Goal: Information Seeking & Learning: Learn about a topic

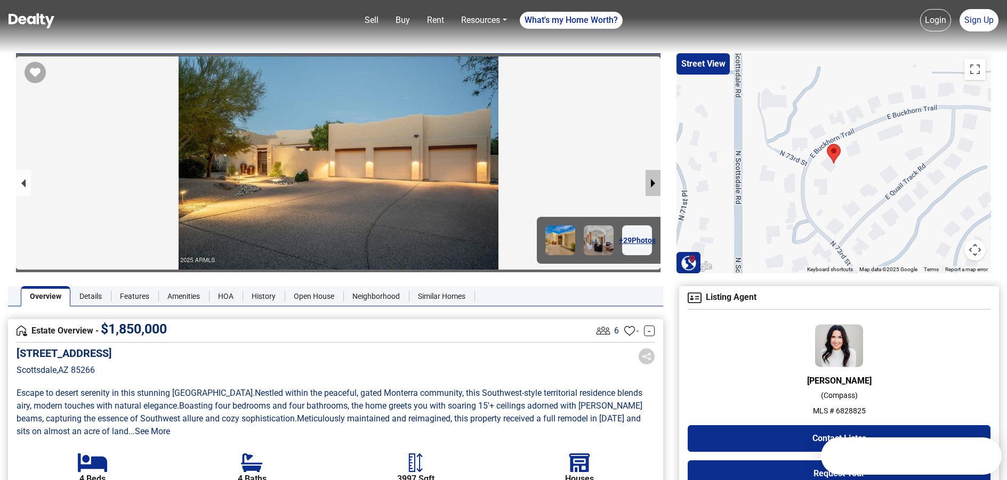
click at [651, 184] on button "next slide / item" at bounding box center [652, 183] width 15 height 26
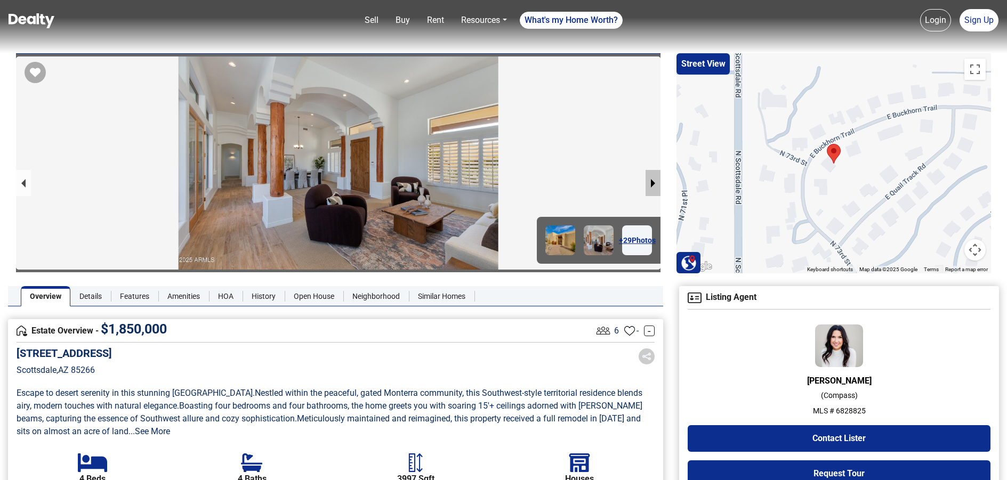
click at [651, 184] on button "next slide / item" at bounding box center [652, 183] width 15 height 26
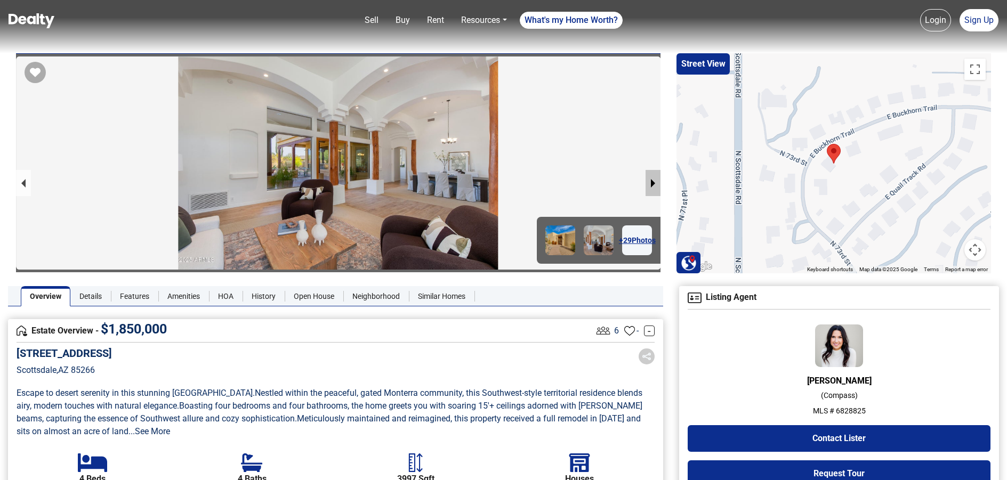
click at [651, 184] on button "next slide / item" at bounding box center [652, 183] width 15 height 26
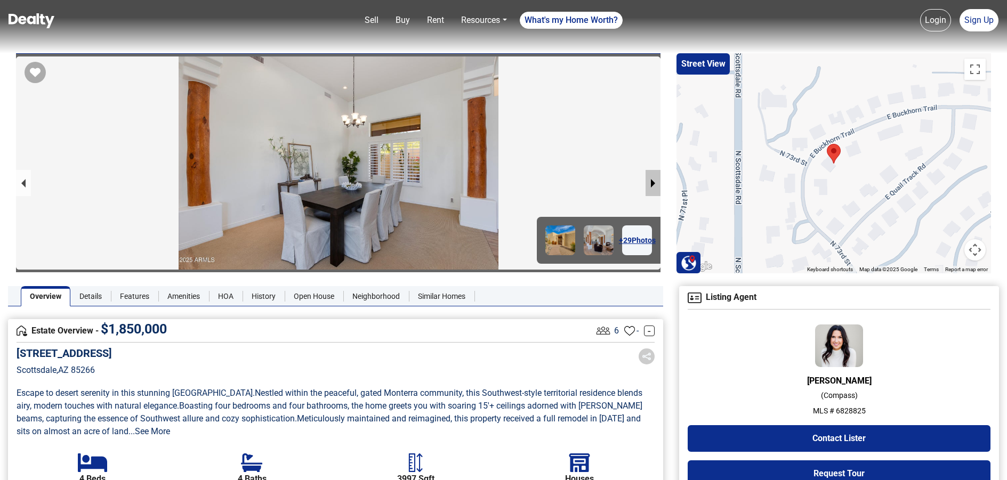
click at [651, 184] on button "next slide / item" at bounding box center [652, 183] width 15 height 26
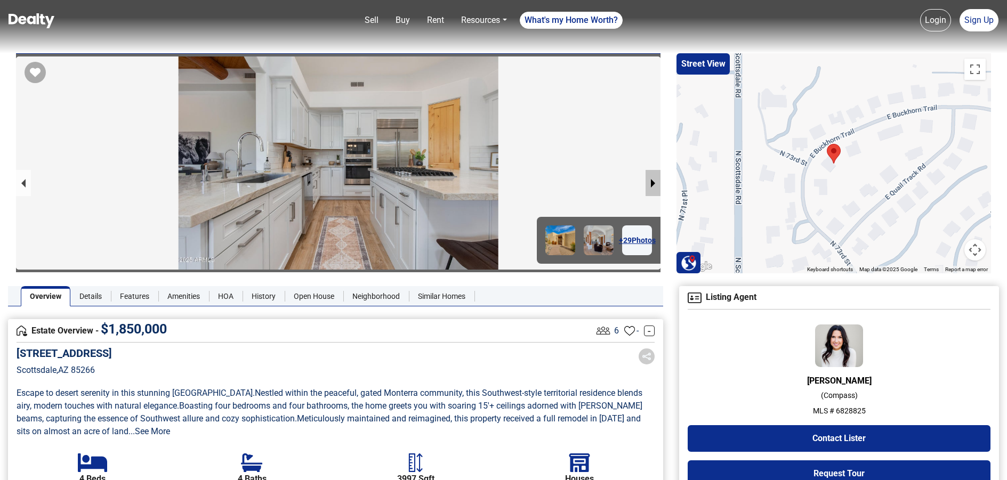
click at [652, 180] on button "next slide / item" at bounding box center [652, 183] width 15 height 26
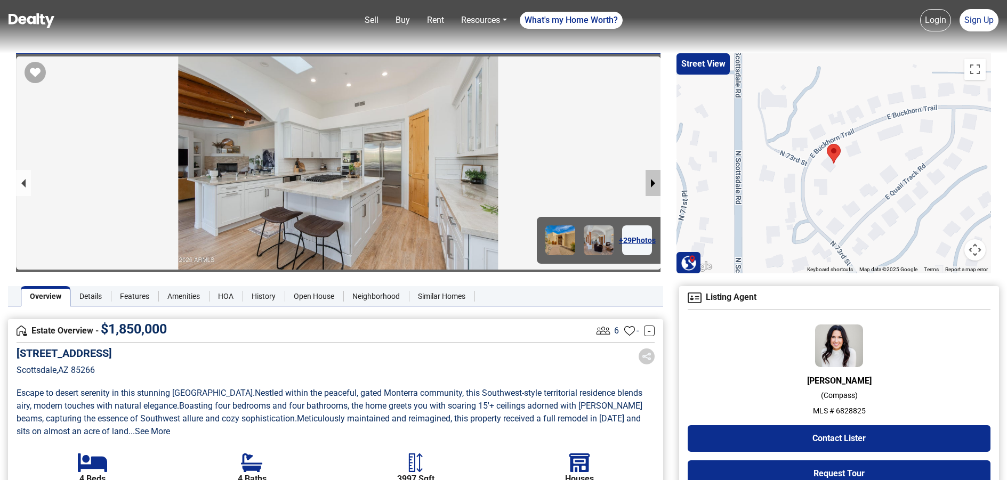
click at [652, 180] on button "next slide / item" at bounding box center [652, 183] width 15 height 26
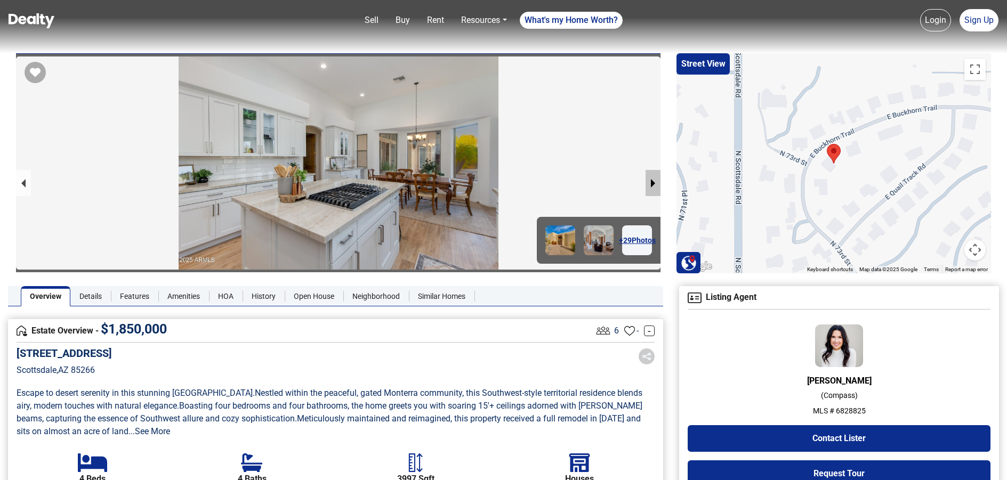
click at [652, 180] on button "next slide / item" at bounding box center [652, 183] width 15 height 26
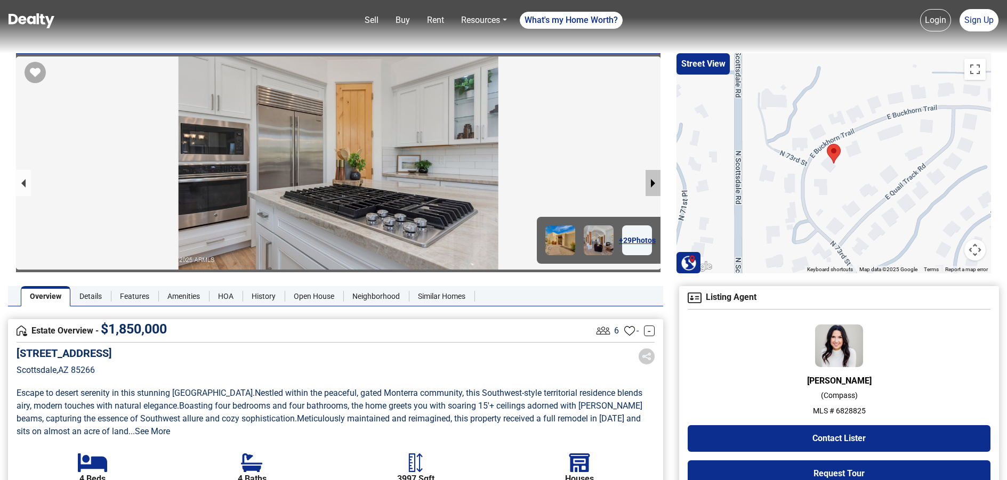
click at [652, 180] on button "next slide / item" at bounding box center [652, 183] width 15 height 26
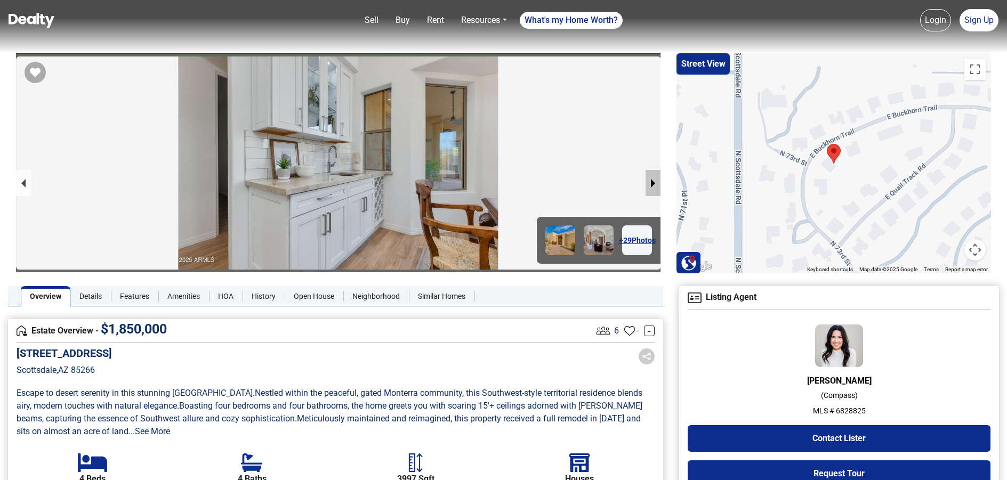
click at [652, 180] on button "next slide / item" at bounding box center [652, 183] width 15 height 26
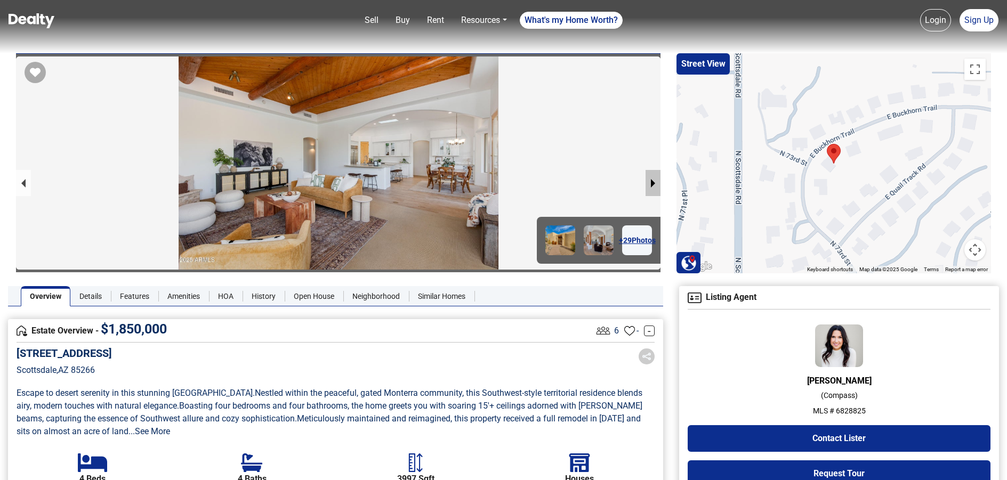
click at [652, 180] on button "next slide / item" at bounding box center [652, 183] width 15 height 26
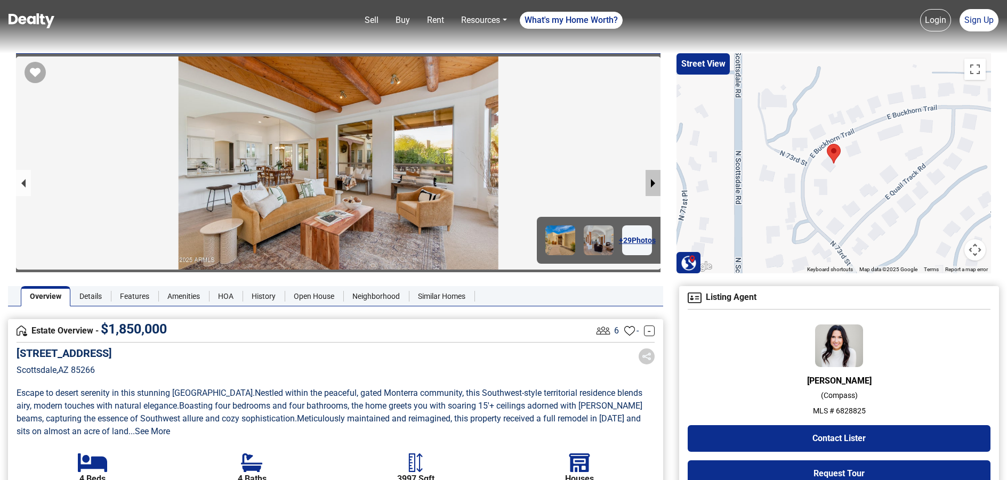
click at [652, 180] on button "next slide / item" at bounding box center [652, 183] width 15 height 26
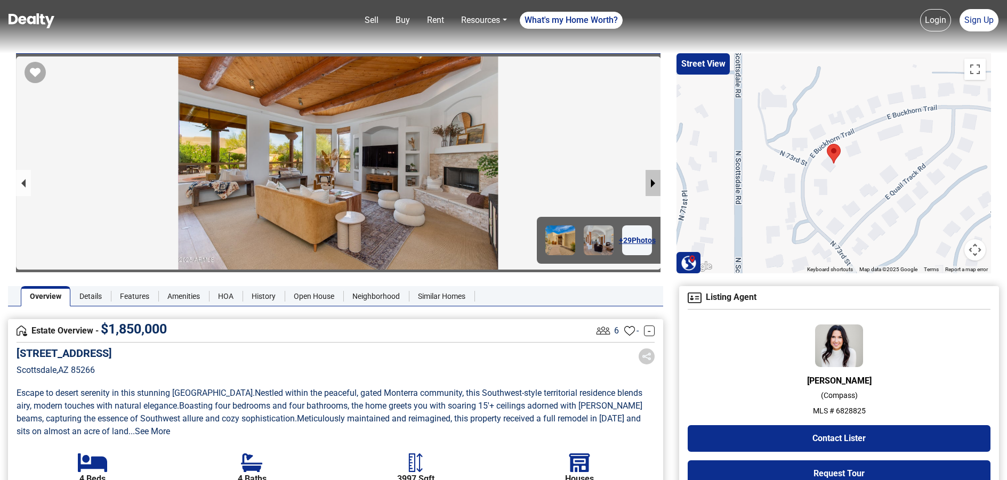
click at [652, 180] on button "next slide / item" at bounding box center [652, 183] width 15 height 26
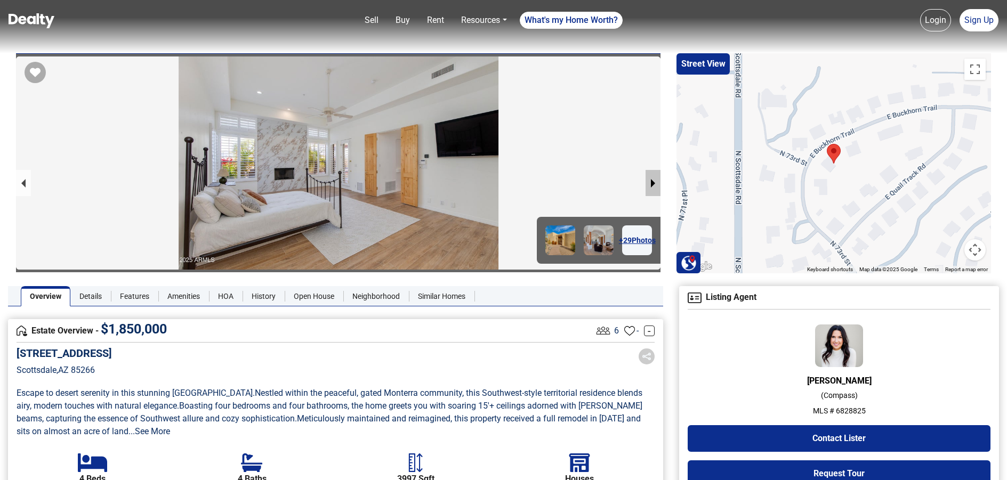
click at [652, 180] on button "next slide / item" at bounding box center [652, 183] width 15 height 26
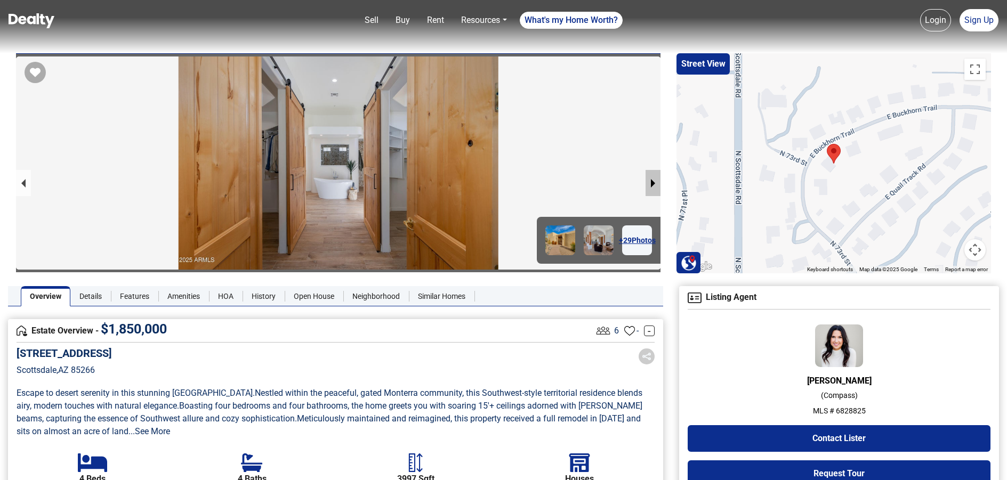
click at [652, 180] on button "next slide / item" at bounding box center [652, 183] width 15 height 26
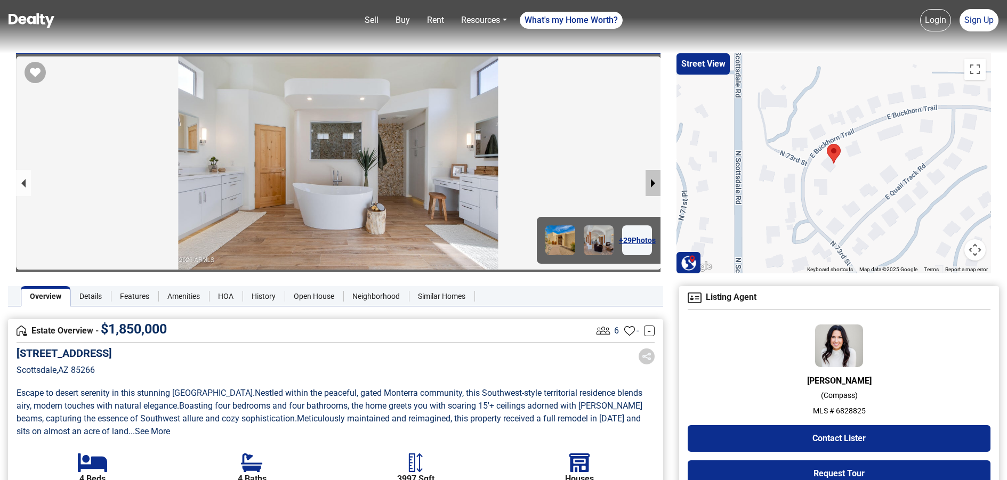
click at [652, 180] on button "next slide / item" at bounding box center [652, 183] width 15 height 26
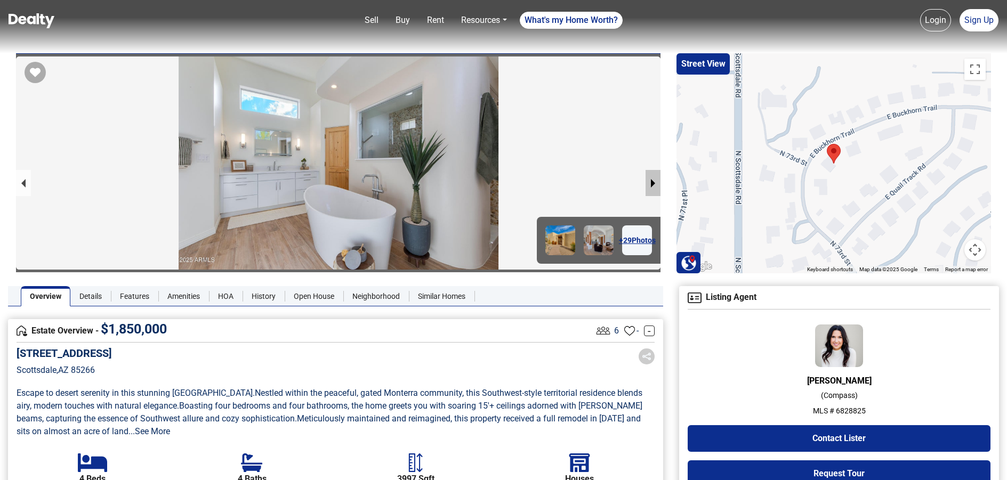
click at [652, 180] on button "next slide / item" at bounding box center [652, 183] width 15 height 26
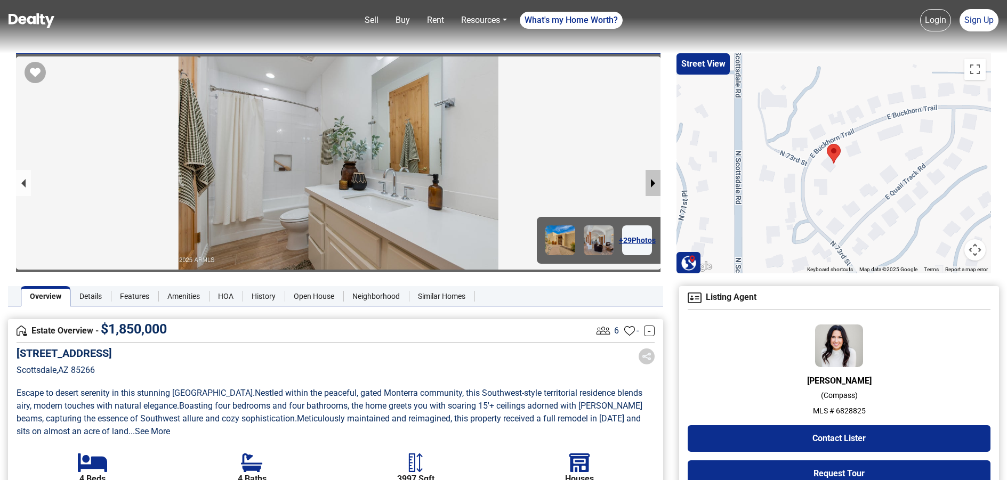
click at [652, 180] on button "next slide / item" at bounding box center [652, 183] width 15 height 26
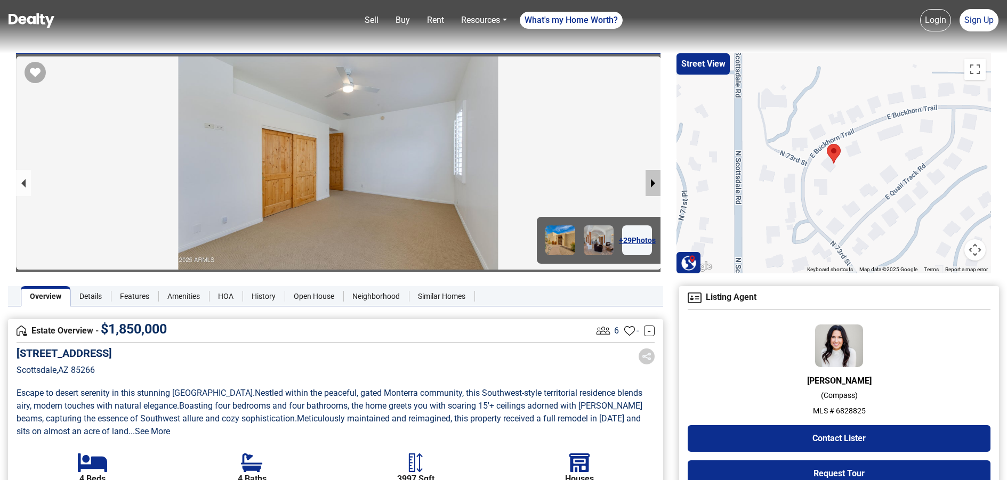
click at [652, 180] on button "next slide / item" at bounding box center [652, 183] width 15 height 26
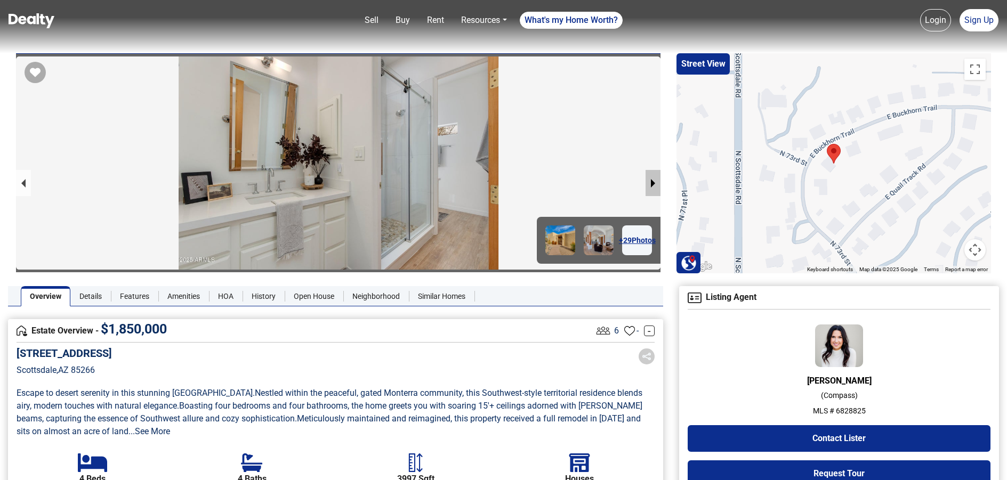
click at [652, 180] on button "next slide / item" at bounding box center [652, 183] width 15 height 26
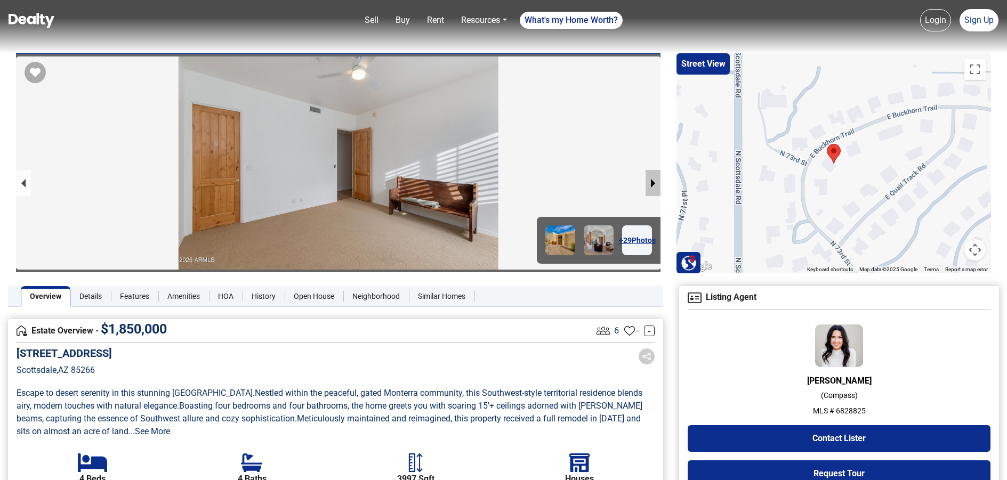
click at [652, 180] on button "next slide / item" at bounding box center [652, 183] width 15 height 26
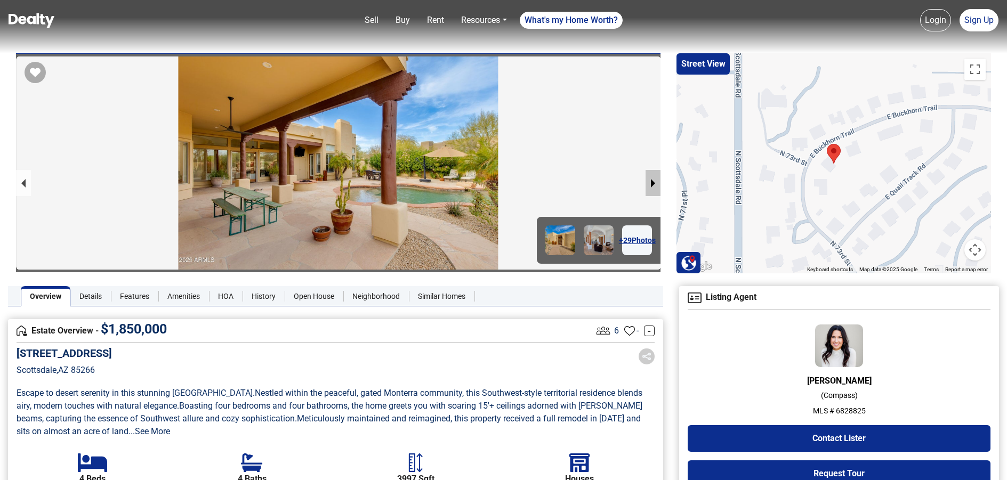
click at [652, 180] on button "next slide / item" at bounding box center [652, 183] width 15 height 26
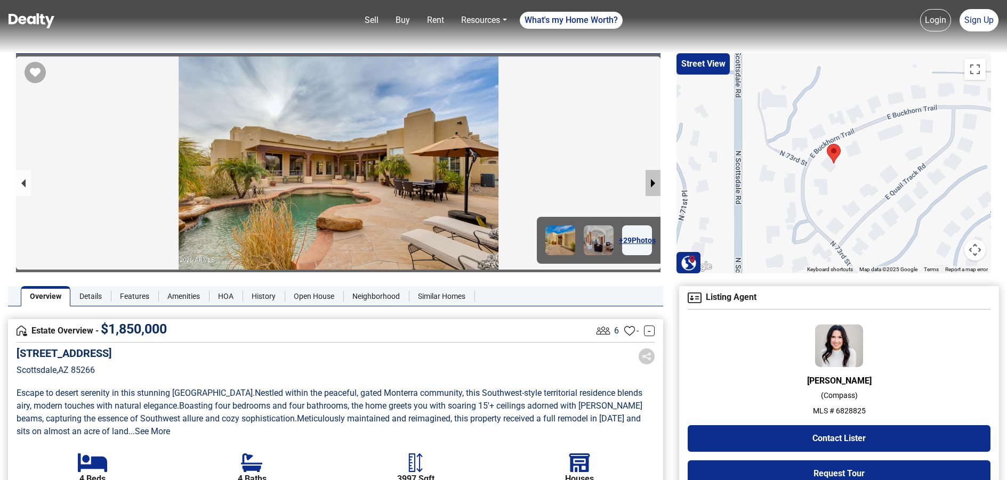
click at [652, 180] on button "next slide / item" at bounding box center [652, 183] width 15 height 26
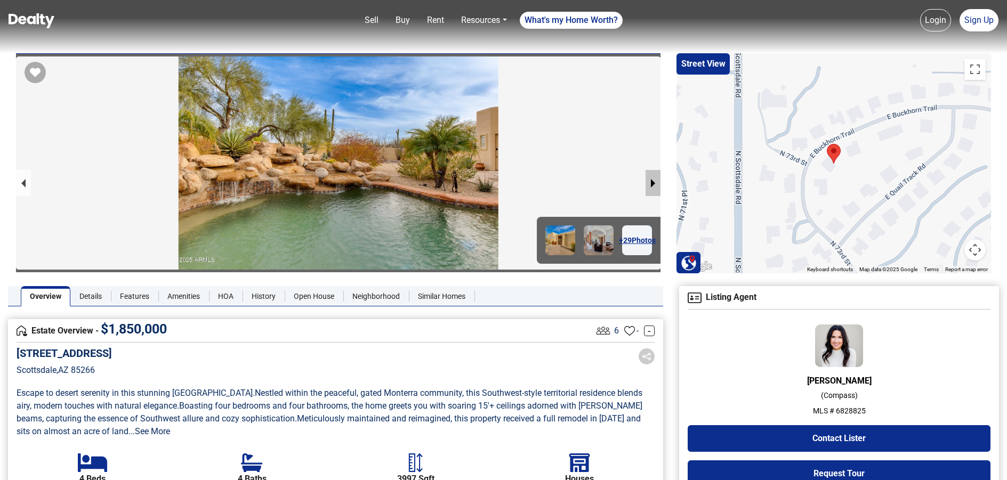
click at [652, 180] on button "next slide / item" at bounding box center [652, 183] width 15 height 26
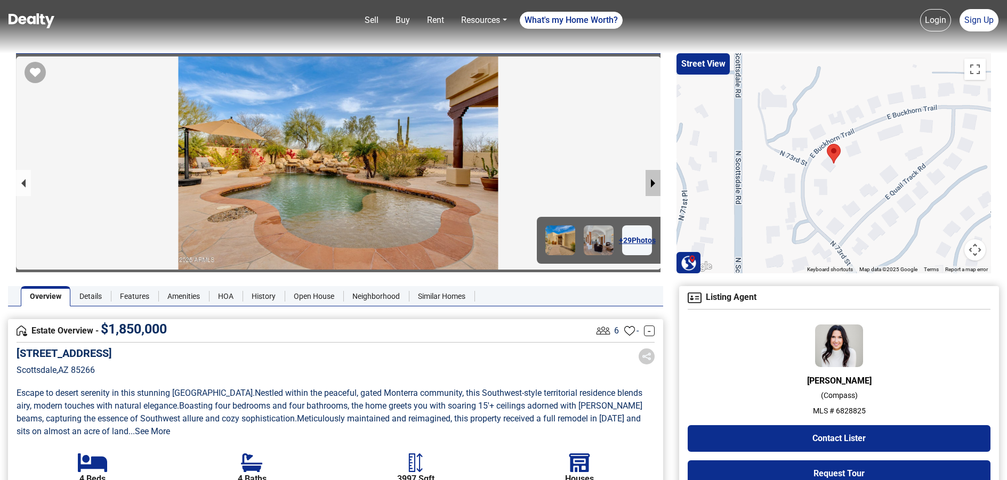
click at [652, 180] on button "next slide / item" at bounding box center [652, 183] width 15 height 26
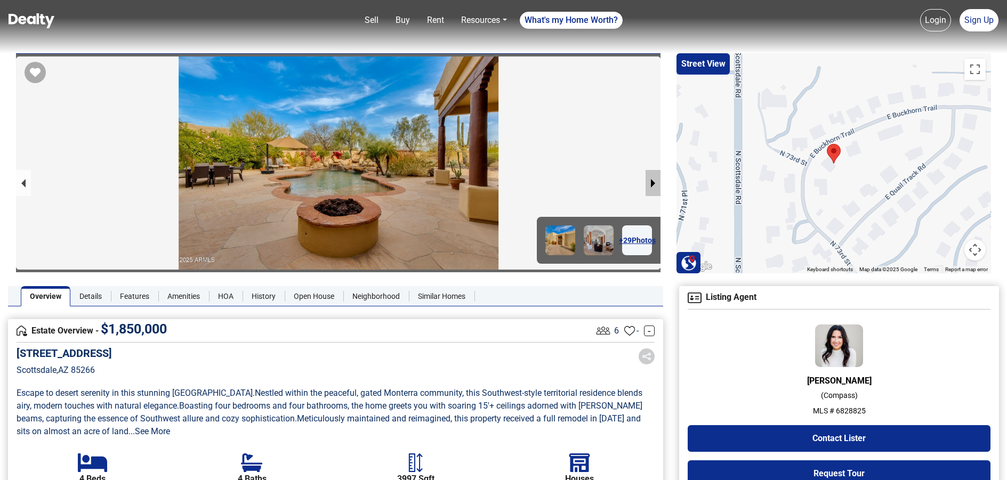
click at [652, 180] on button "next slide / item" at bounding box center [652, 183] width 15 height 26
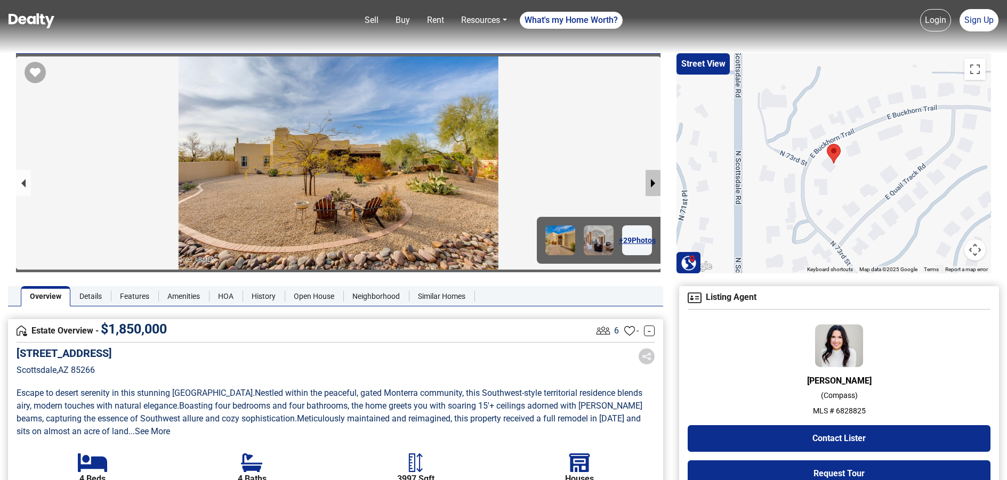
click at [652, 180] on button "next slide / item" at bounding box center [652, 183] width 15 height 26
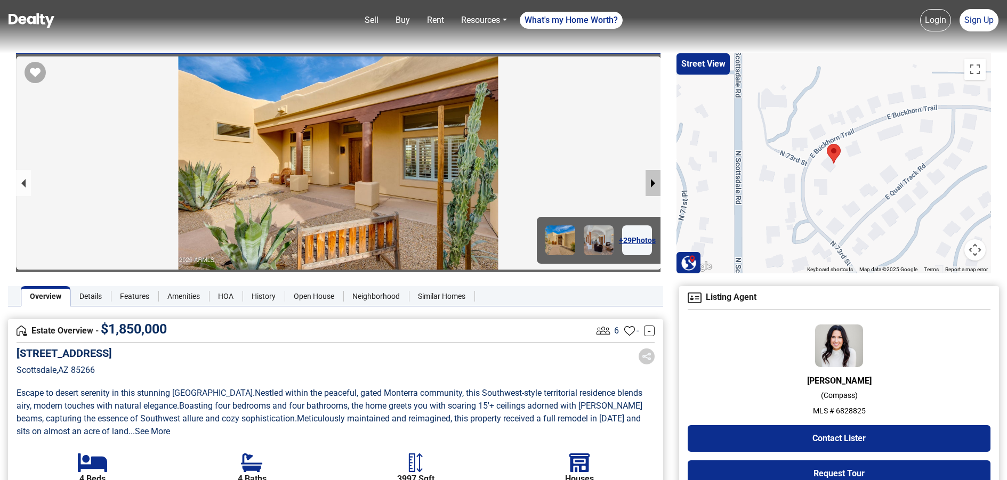
click at [652, 180] on button "next slide / item" at bounding box center [652, 183] width 15 height 26
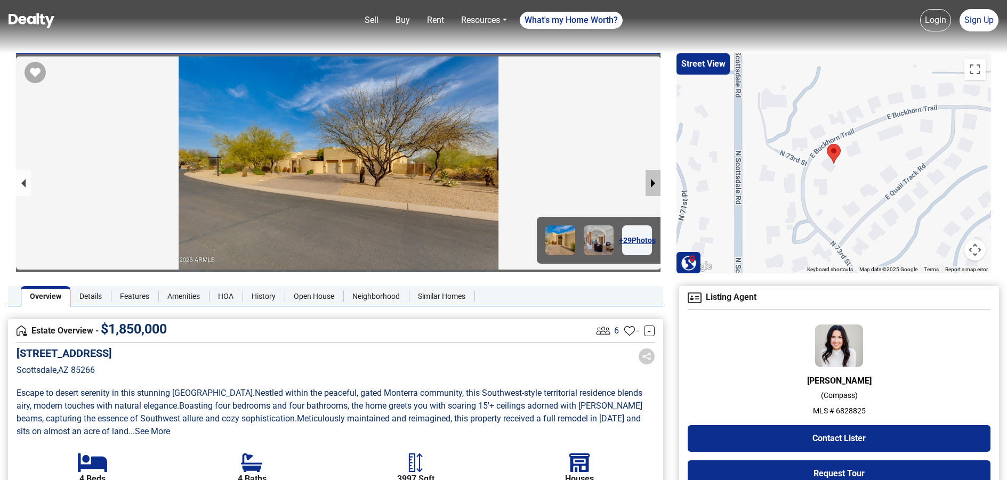
click at [652, 180] on button "next slide / item" at bounding box center [652, 183] width 15 height 26
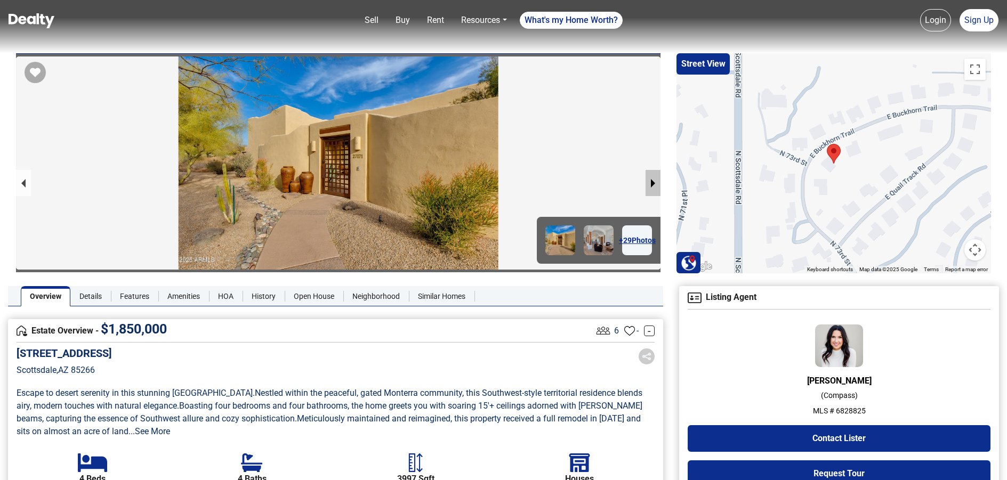
click at [652, 180] on button "next slide / item" at bounding box center [652, 183] width 15 height 26
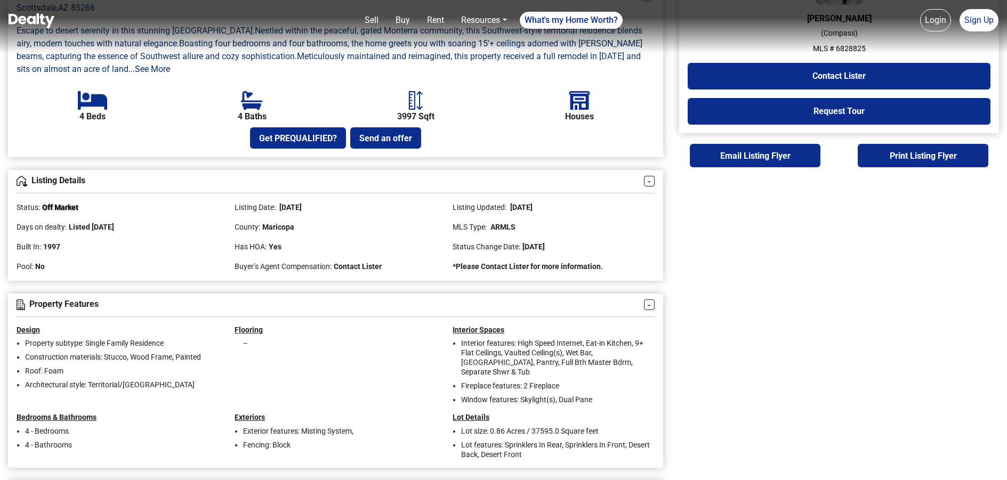
scroll to position [384, 0]
